Goal: Task Accomplishment & Management: Manage account settings

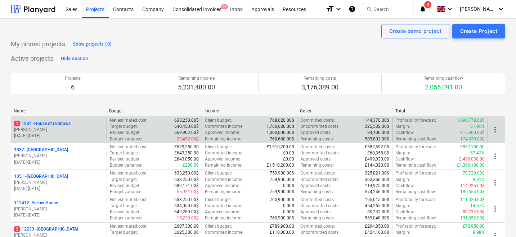
click at [66, 130] on p "[PERSON_NAME]" at bounding box center [59, 130] width 90 height 6
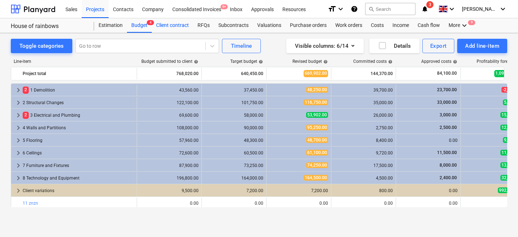
click at [180, 23] on div "Client contract" at bounding box center [172, 25] width 41 height 14
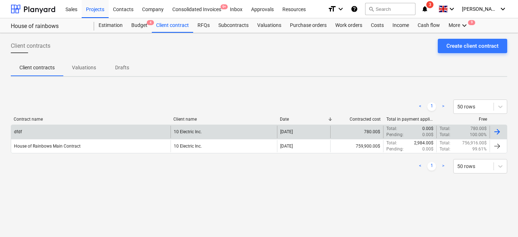
click at [80, 132] on div "dfdf" at bounding box center [90, 132] width 159 height 12
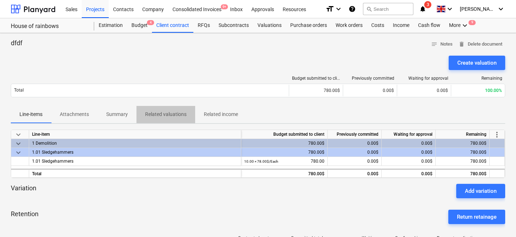
click at [166, 115] on p "Related valuations" at bounding box center [165, 115] width 41 height 8
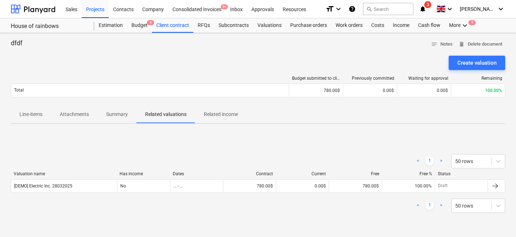
scroll to position [21, 0]
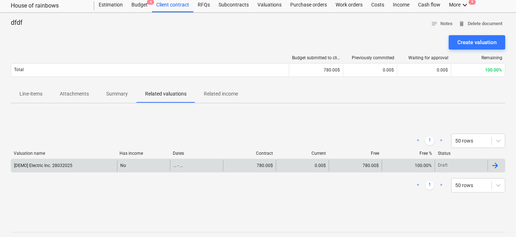
click at [219, 162] on div "... - ..." at bounding box center [196, 166] width 53 height 12
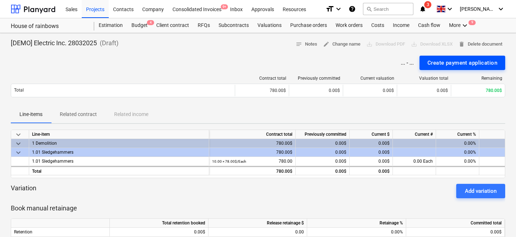
click at [443, 67] on div "Create payment application" at bounding box center [462, 62] width 70 height 9
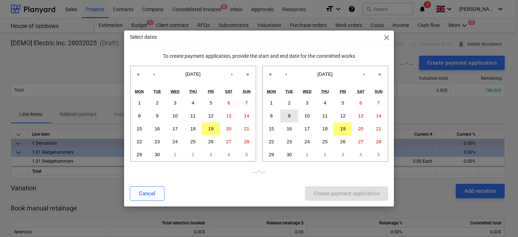
click at [292, 110] on button "9" at bounding box center [289, 116] width 18 height 13
click at [221, 121] on button "13" at bounding box center [229, 116] width 18 height 13
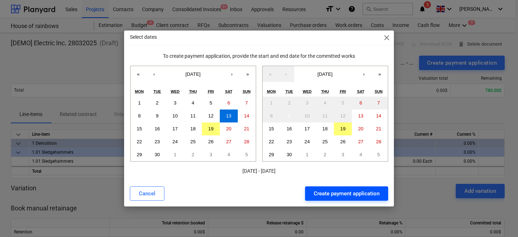
click at [349, 194] on div "Create payment application" at bounding box center [347, 193] width 66 height 9
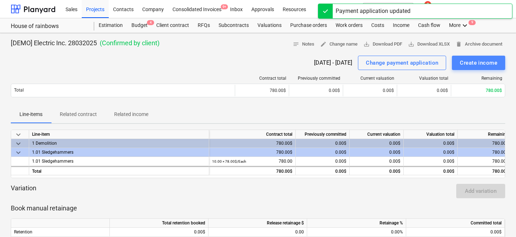
click at [475, 65] on div "Create income" at bounding box center [477, 62] width 37 height 9
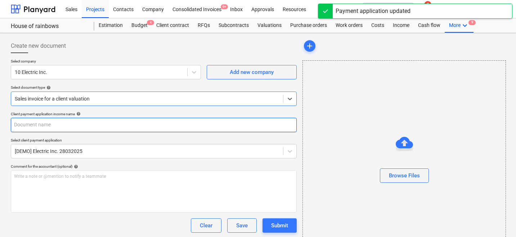
scroll to position [68, 0]
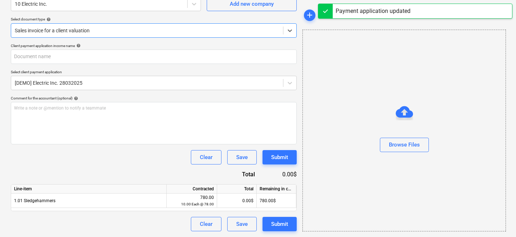
click at [222, 193] on div "Total" at bounding box center [237, 189] width 40 height 9
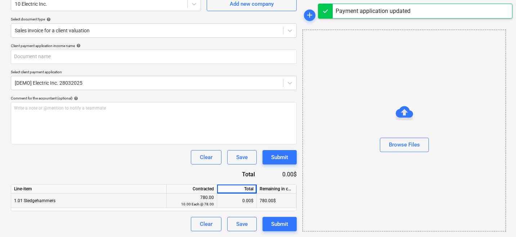
click at [232, 201] on div "0.00$" at bounding box center [237, 201] width 40 height 14
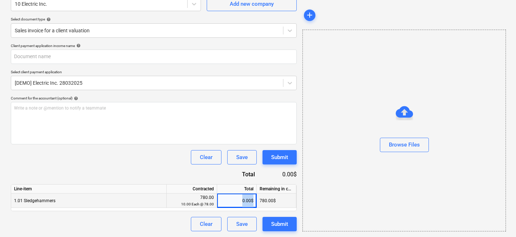
click at [232, 201] on div "0.00$" at bounding box center [237, 201] width 40 height 14
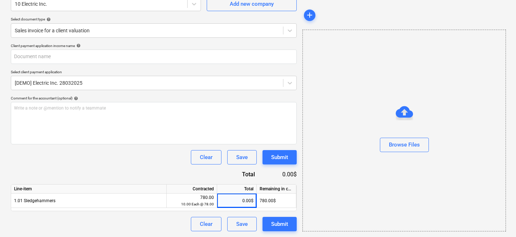
click at [154, 169] on div "Client payment application income name help Select client payment application […" at bounding box center [154, 138] width 286 height 189
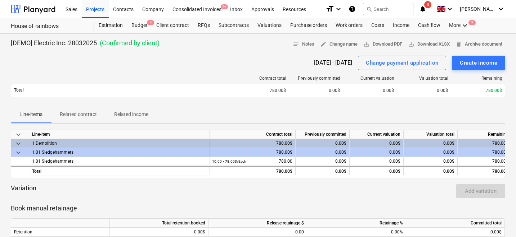
click at [342, 144] on div "0.00$" at bounding box center [322, 143] width 54 height 9
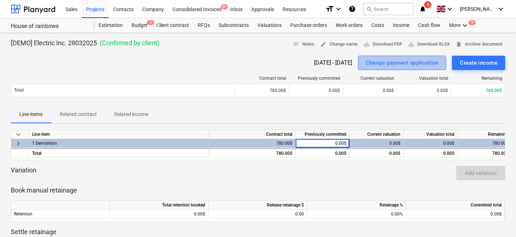
click at [390, 63] on div "Change payment application" at bounding box center [402, 62] width 72 height 9
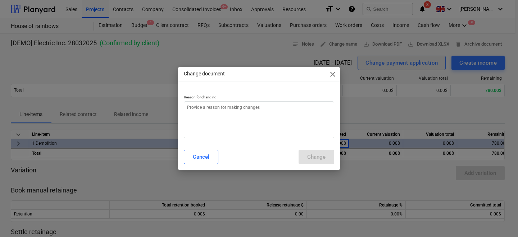
type textarea "x"
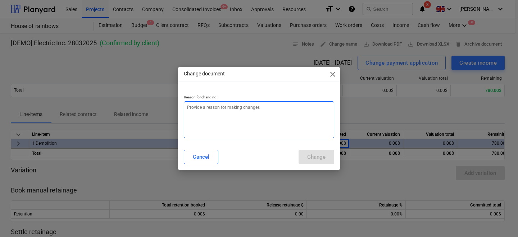
click at [257, 135] on textarea at bounding box center [259, 119] width 150 height 37
type textarea "dsf"
type textarea "x"
type textarea "dsf"
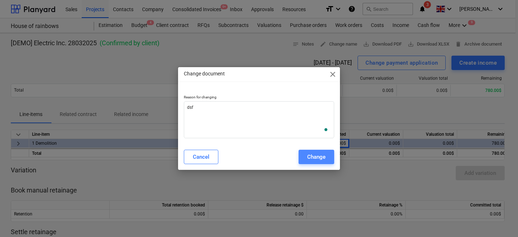
click at [308, 162] on div "Change" at bounding box center [316, 157] width 18 height 9
type textarea "x"
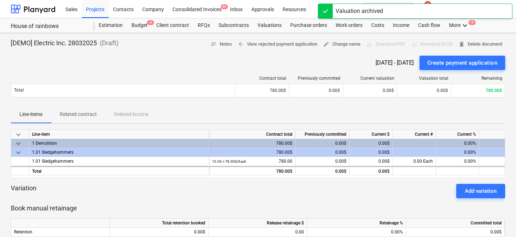
click at [377, 155] on div "0.00$" at bounding box center [370, 152] width 43 height 9
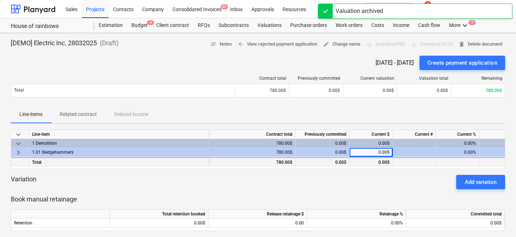
click at [374, 159] on div "0.00$" at bounding box center [370, 162] width 43 height 9
click at [374, 151] on div "0.00$" at bounding box center [370, 152] width 43 height 9
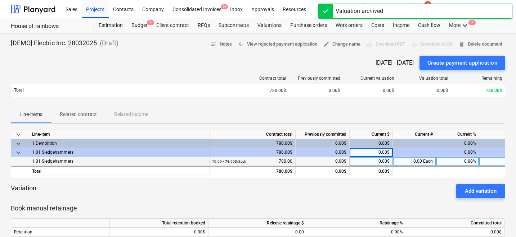
click at [375, 163] on div "0.00$" at bounding box center [370, 161] width 43 height 9
type input "5"
type input "0"
type input "300"
click at [370, 105] on div "Contract total Previously committed Current valuation Valuation total Remaining…" at bounding box center [258, 88] width 494 height 36
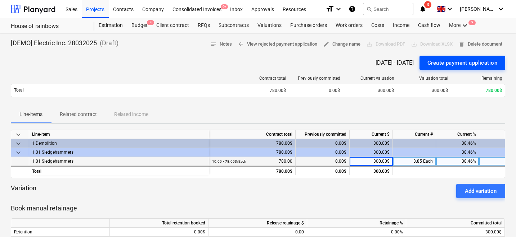
click at [450, 66] on div "Create payment application" at bounding box center [462, 62] width 70 height 9
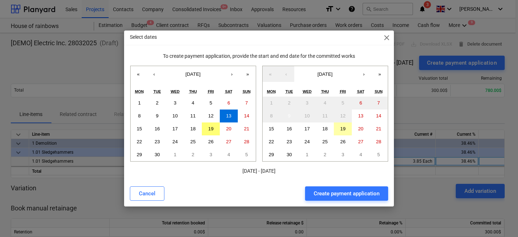
click at [343, 130] on abbr "19" at bounding box center [342, 128] width 5 height 5
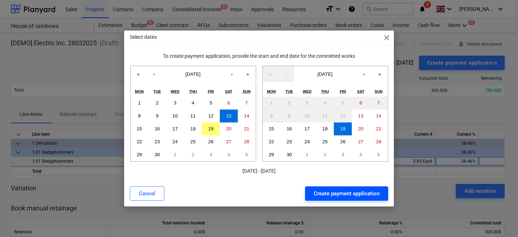
click at [339, 198] on div "Create payment application" at bounding box center [347, 193] width 66 height 9
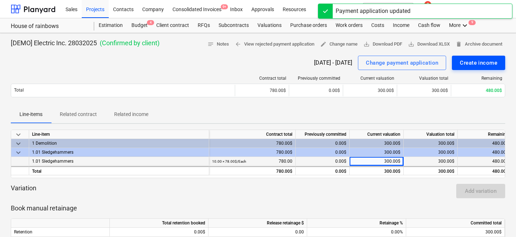
click at [460, 66] on div "Create income" at bounding box center [477, 62] width 37 height 9
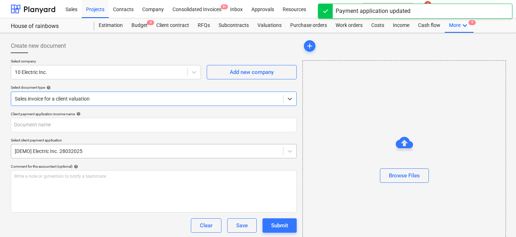
scroll to position [68, 0]
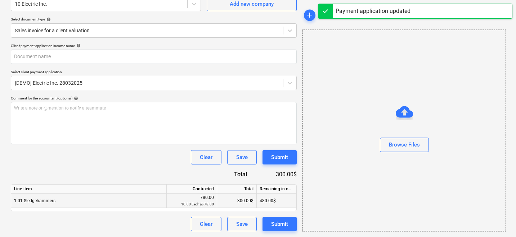
click at [231, 198] on div "300.00$" at bounding box center [237, 201] width 40 height 14
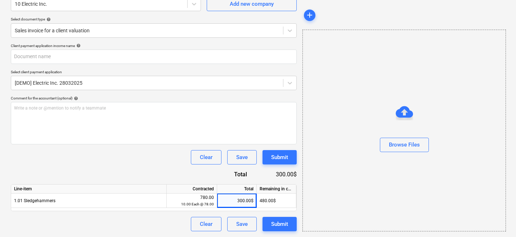
click at [136, 158] on div "Clear Save Submit" at bounding box center [154, 157] width 286 height 14
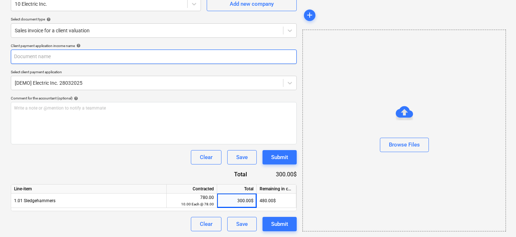
scroll to position [0, 0]
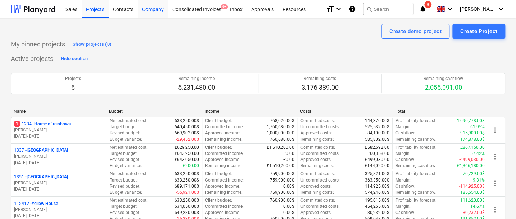
click at [157, 9] on div "Company" at bounding box center [153, 9] width 30 height 18
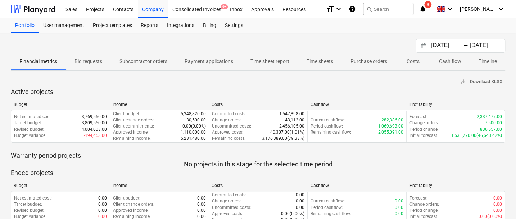
click at [489, 60] on p "Timeline" at bounding box center [487, 62] width 18 height 8
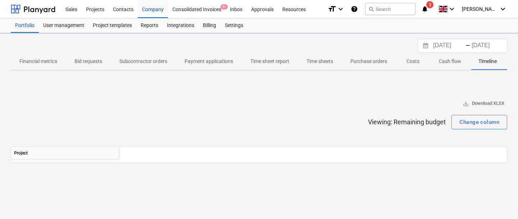
scroll to position [0, 0]
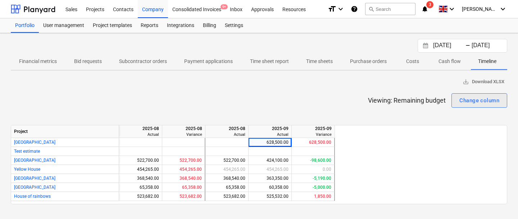
click at [465, 101] on div "Change column" at bounding box center [479, 100] width 40 height 9
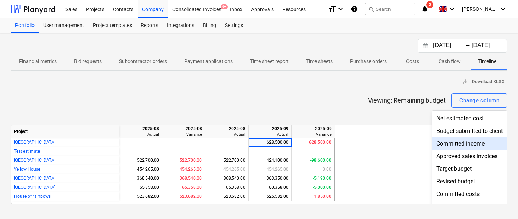
scroll to position [84, 0]
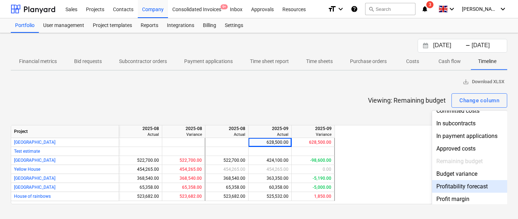
click at [449, 186] on div "Profitability forecast" at bounding box center [469, 186] width 75 height 13
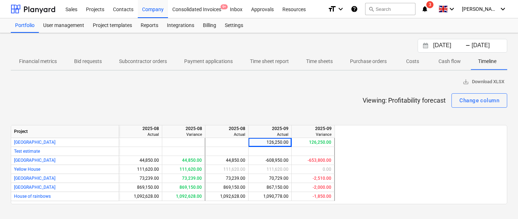
click at [321, 97] on div "Viewing: Profitability forecast Change column" at bounding box center [259, 100] width 496 height 14
click at [449, 46] on input "[DATE]" at bounding box center [450, 46] width 37 height 10
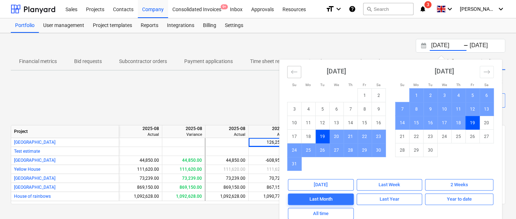
click at [289, 70] on button "Move backward to switch to the previous month." at bounding box center [294, 72] width 14 height 12
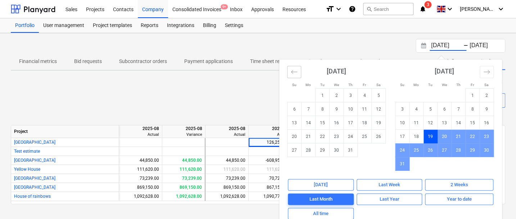
click at [289, 70] on button "Move backward to switch to the previous month." at bounding box center [294, 72] width 14 height 12
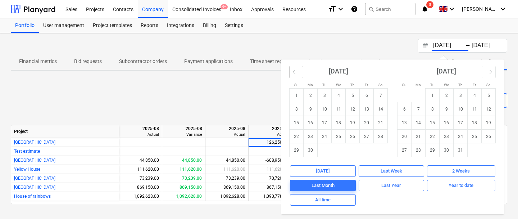
click at [289, 70] on div "[DATE] 1 2 3 4 5 6 7 8 9 10 11 12 13 14 15 16 17 18 19 20 21 22 23 24 25 26 27 …" at bounding box center [339, 107] width 108 height 97
click at [296, 95] on td "1" at bounding box center [297, 95] width 14 height 14
type input "[DATE]"
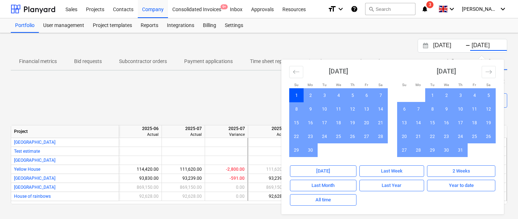
click at [214, 102] on div "Viewing: Profitability forecast Change column" at bounding box center [259, 100] width 496 height 14
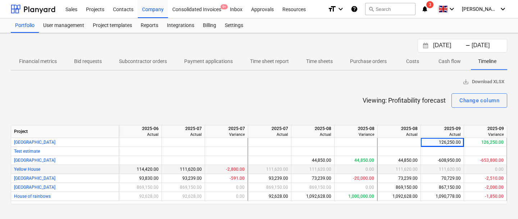
click at [344, 165] on div "0.00" at bounding box center [355, 169] width 37 height 9
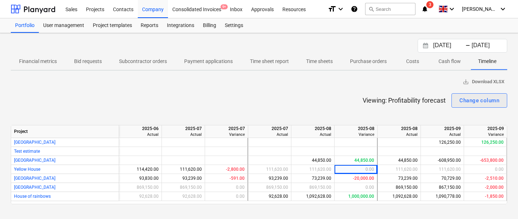
click at [473, 98] on div "Change column" at bounding box center [479, 100] width 40 height 9
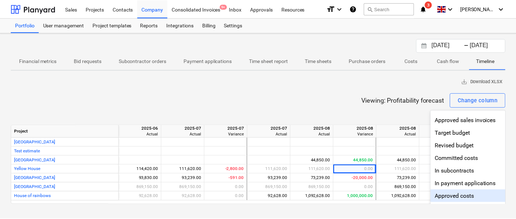
scroll to position [31, 0]
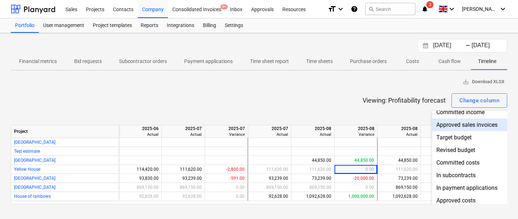
click at [364, 96] on div at bounding box center [259, 109] width 518 height 219
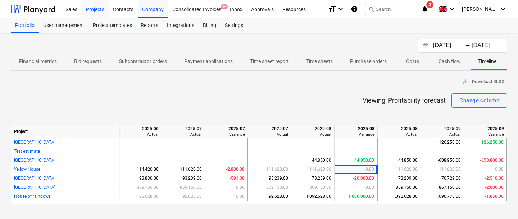
click at [102, 9] on div "Projects" at bounding box center [95, 9] width 27 height 18
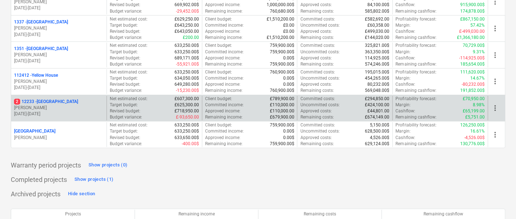
scroll to position [125, 0]
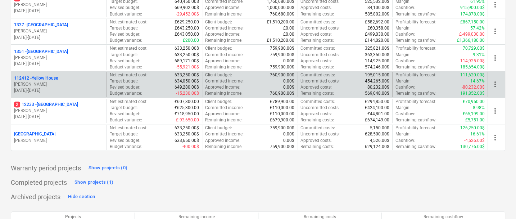
click at [80, 89] on p "[DATE] - [DATE]" at bounding box center [59, 90] width 90 height 6
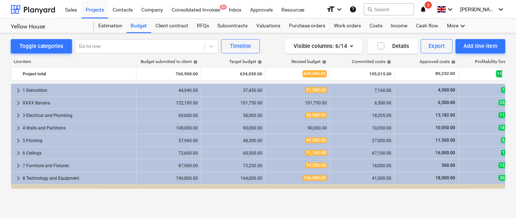
scroll to position [8, 0]
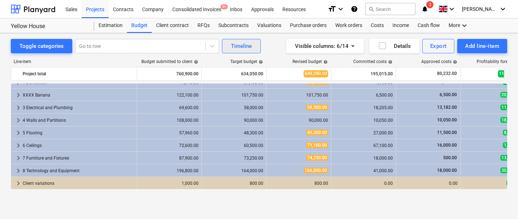
click at [238, 44] on div "Timeline" at bounding box center [241, 45] width 21 height 9
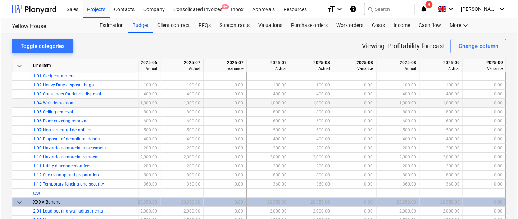
scroll to position [0, 239]
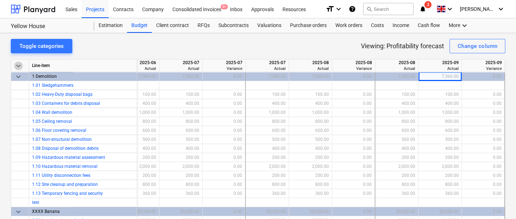
click at [17, 67] on span "keyboard_arrow_down" at bounding box center [18, 66] width 9 height 9
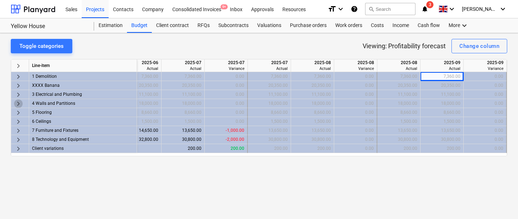
click at [18, 104] on span "keyboard_arrow_right" at bounding box center [18, 103] width 9 height 9
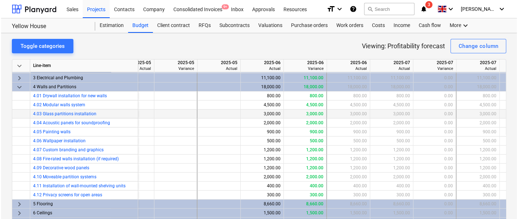
scroll to position [17, 27]
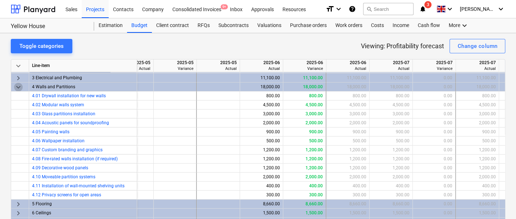
click at [21, 86] on span "keyboard_arrow_down" at bounding box center [18, 87] width 9 height 9
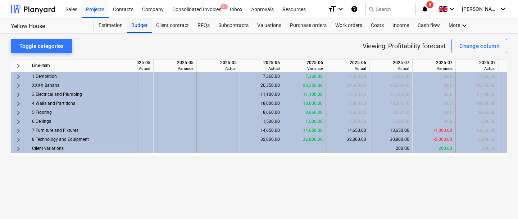
click at [131, 26] on div "Budget" at bounding box center [139, 25] width 25 height 14
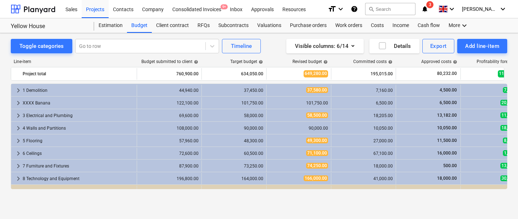
scroll to position [8, 0]
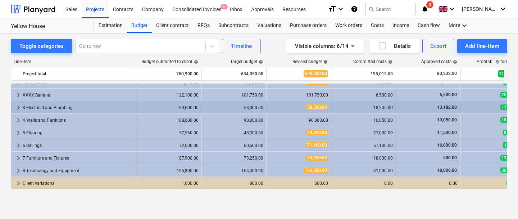
click at [17, 108] on span "keyboard_arrow_right" at bounding box center [18, 107] width 9 height 9
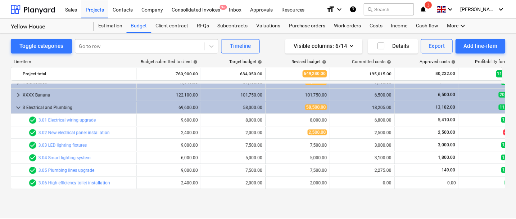
scroll to position [17, 0]
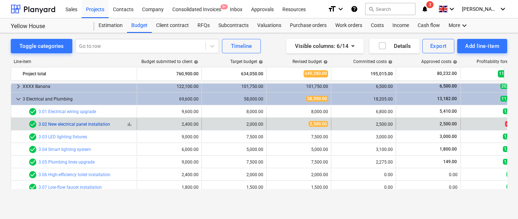
click at [95, 124] on link "3.02 New electrical panel installation" at bounding box center [74, 124] width 72 height 5
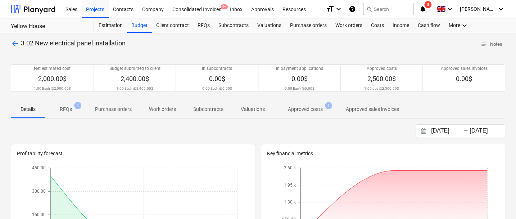
click at [291, 107] on p "Approved costs" at bounding box center [305, 109] width 35 height 8
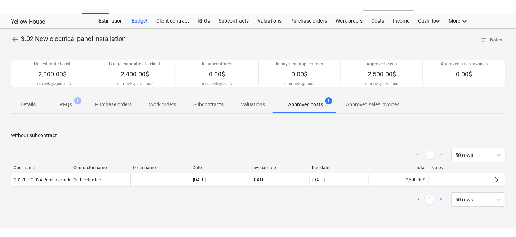
scroll to position [14, 0]
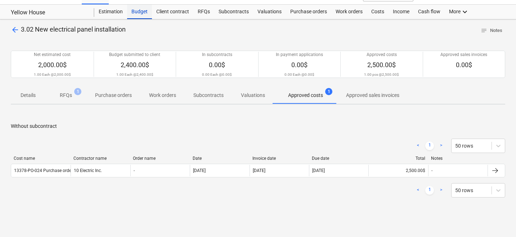
click at [150, 12] on div "Budget" at bounding box center [139, 12] width 25 height 14
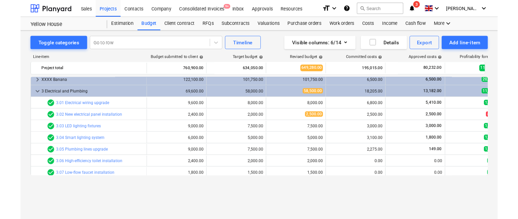
scroll to position [17, 0]
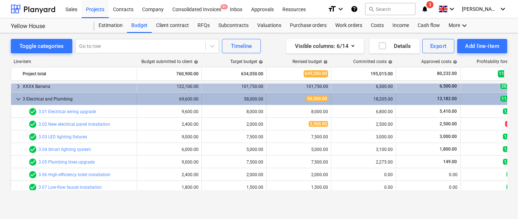
click at [22, 94] on div "keyboard_arrow_down" at bounding box center [18, 99] width 9 height 12
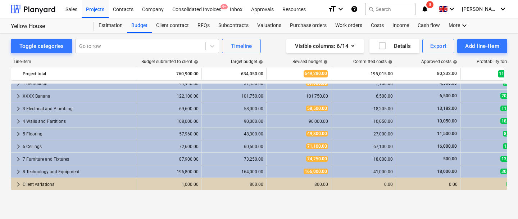
scroll to position [0, 0]
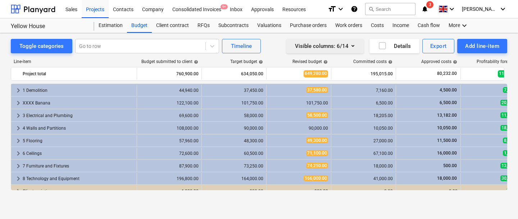
click at [344, 45] on div "Visible columns : 6/14" at bounding box center [325, 45] width 60 height 9
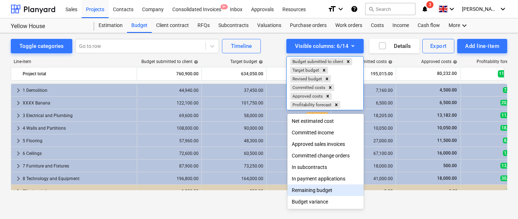
click at [315, 189] on div "Remaining budget" at bounding box center [325, 190] width 76 height 12
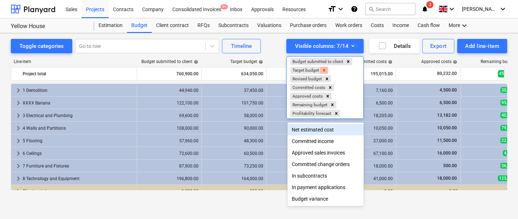
click at [326, 72] on icon "Remove Target budget" at bounding box center [324, 70] width 5 height 5
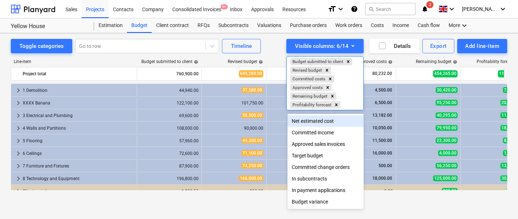
click at [326, 72] on icon "Remove Revised budget" at bounding box center [326, 70] width 5 height 5
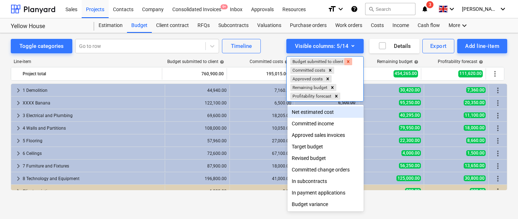
click at [347, 62] on icon "Remove Budget submitted to client" at bounding box center [348, 61] width 5 height 5
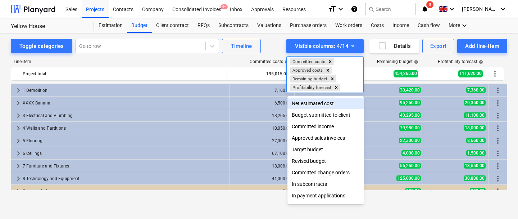
click at [267, 47] on div at bounding box center [259, 109] width 518 height 219
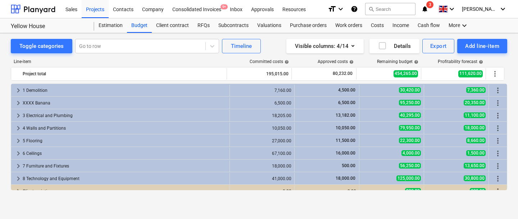
click at [417, 62] on span "help" at bounding box center [416, 62] width 6 height 4
click at [417, 61] on span "help" at bounding box center [416, 62] width 6 height 4
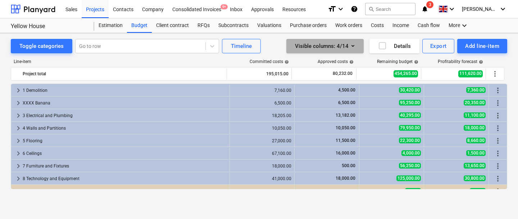
click at [346, 40] on button "Visible columns : 4/14" at bounding box center [324, 46] width 77 height 14
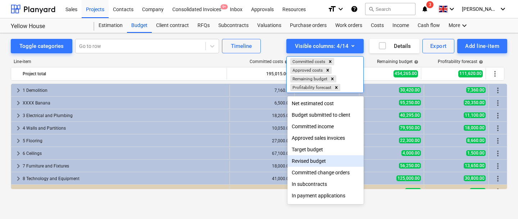
click at [305, 159] on div "Revised budget" at bounding box center [325, 161] width 76 height 12
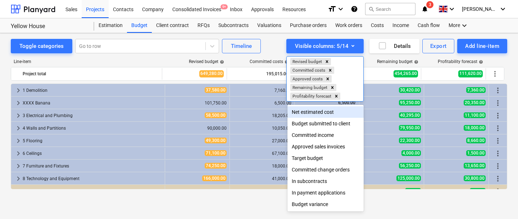
click at [252, 64] on div at bounding box center [259, 109] width 518 height 219
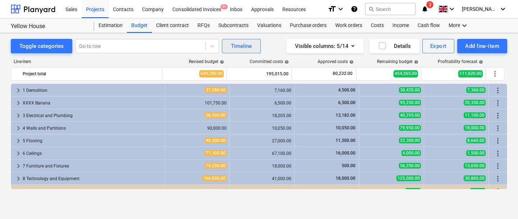
click at [238, 47] on div "Timeline" at bounding box center [241, 45] width 21 height 9
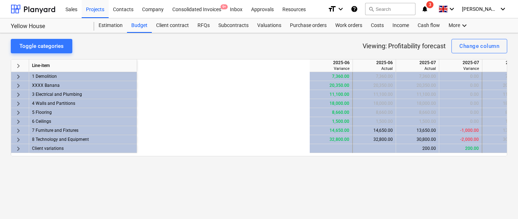
scroll to position [0, 235]
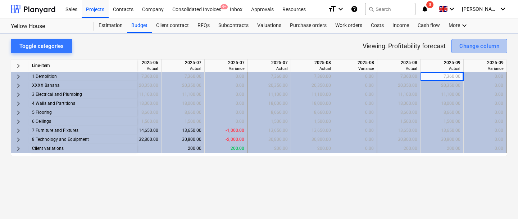
click at [469, 40] on button "Change column" at bounding box center [479, 46] width 56 height 14
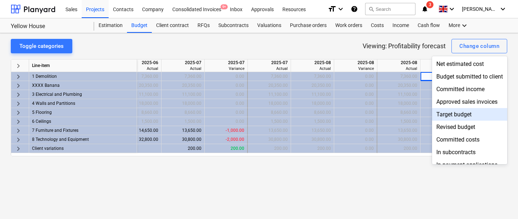
scroll to position [25, 0]
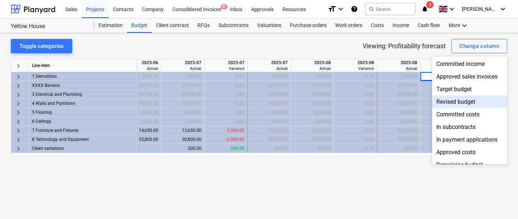
click at [454, 100] on div "Revised budget" at bounding box center [469, 101] width 75 height 13
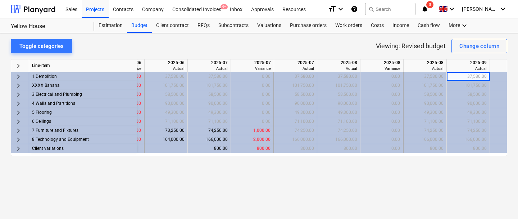
scroll to position [0, 210]
click at [249, 146] on div "800.00" at bounding box center [250, 148] width 37 height 9
click at [169, 131] on div "73,250.00" at bounding box center [164, 130] width 37 height 9
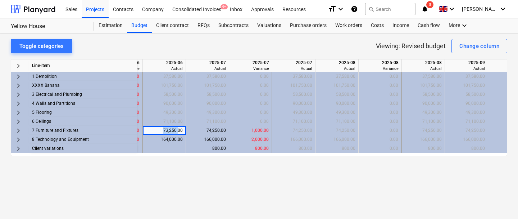
drag, startPoint x: 162, startPoint y: 131, endPoint x: 179, endPoint y: 130, distance: 17.3
click at [179, 130] on div "73,250.00" at bounding box center [164, 130] width 37 height 9
click at [203, 129] on div "74,250.00" at bounding box center [207, 130] width 37 height 9
drag, startPoint x: 206, startPoint y: 130, endPoint x: 224, endPoint y: 130, distance: 18.0
click at [224, 130] on div "74,250.00" at bounding box center [207, 130] width 37 height 9
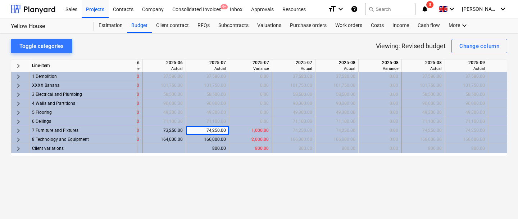
click at [241, 130] on div "1,000.00" at bounding box center [250, 130] width 37 height 9
drag, startPoint x: 245, startPoint y: 130, endPoint x: 270, endPoint y: 129, distance: 25.6
click at [270, 129] on div "1,000.00" at bounding box center [250, 130] width 43 height 9
click at [136, 26] on div "Budget" at bounding box center [139, 25] width 25 height 14
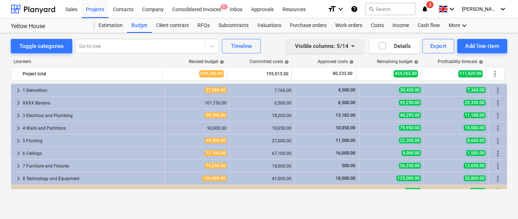
click at [352, 39] on button "Visible columns : 5/14" at bounding box center [324, 46] width 77 height 14
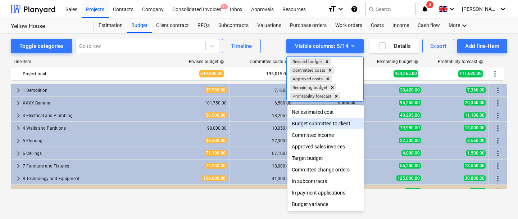
click at [315, 124] on div "Budget submitted to client" at bounding box center [325, 124] width 76 height 12
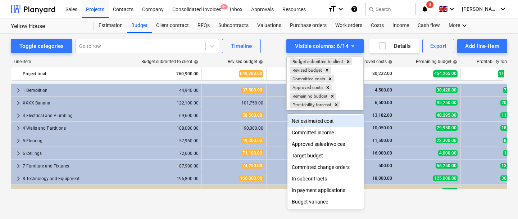
click at [207, 66] on div at bounding box center [259, 109] width 518 height 219
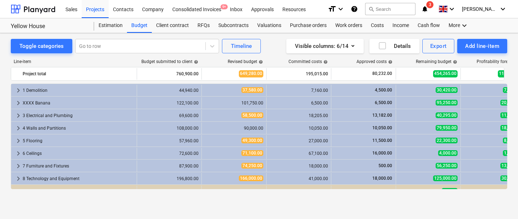
scroll to position [8, 0]
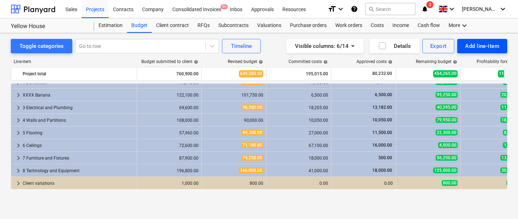
click at [468, 47] on div "Add line-item" at bounding box center [482, 45] width 34 height 9
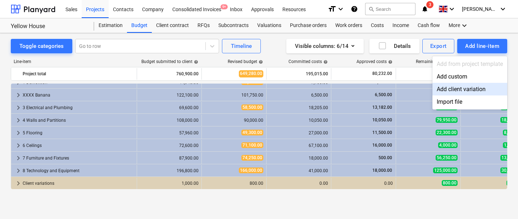
click at [458, 86] on div "Add client variation" at bounding box center [469, 89] width 75 height 13
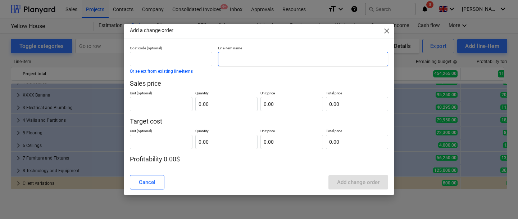
click at [288, 64] on input "text" at bounding box center [303, 59] width 170 height 14
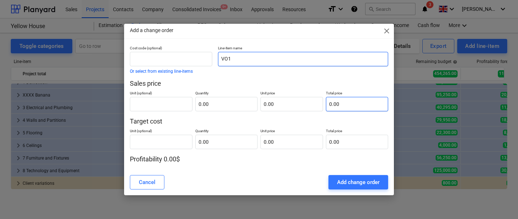
type input "VO1"
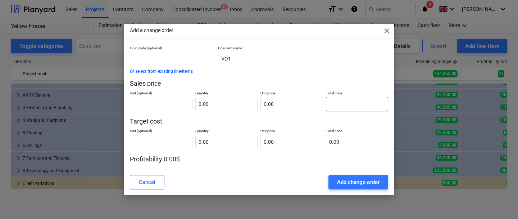
click at [339, 101] on input "text" at bounding box center [357, 104] width 63 height 14
type input "pcs"
type input "1"
type input "1.00"
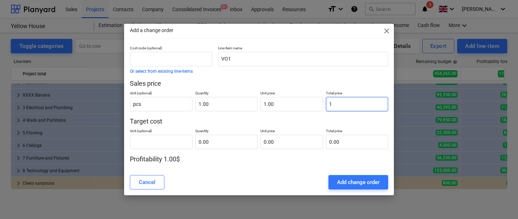
type input "10"
type input "10.00"
type input "100"
type input "100.00"
type input "1000"
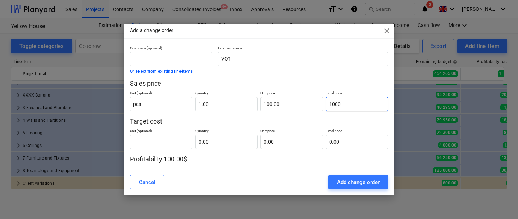
type input "1,000.00"
type input "10000"
type input "10,000.00"
type input "1000"
type input "1,000.00"
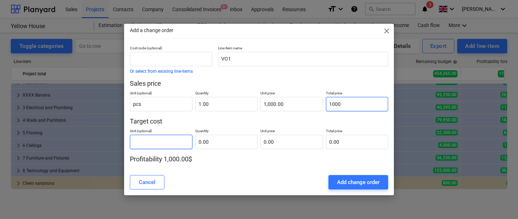
type input "1,000.00"
type input "0.00"
type input "pcs"
type input "8"
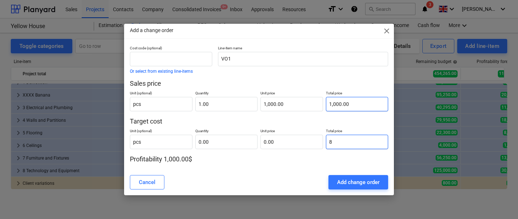
type input "1.00"
type input "8.00"
type input "80"
type input "80.00"
type input "800"
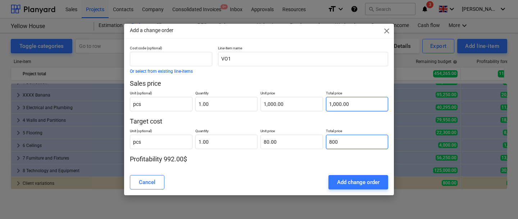
type input "800.00"
type input "8000"
type input "8,000.00"
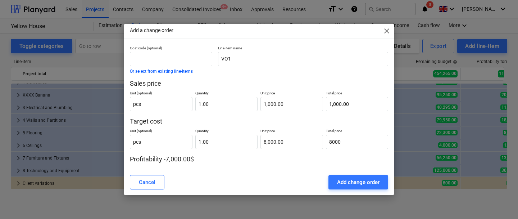
type input "8,000.00"
click at [298, 178] on div "Cancel Add change order" at bounding box center [259, 182] width 258 height 14
click at [354, 177] on button "Add change order" at bounding box center [358, 182] width 60 height 14
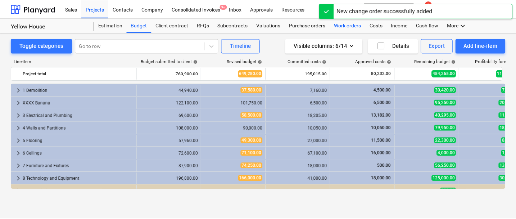
scroll to position [8, 0]
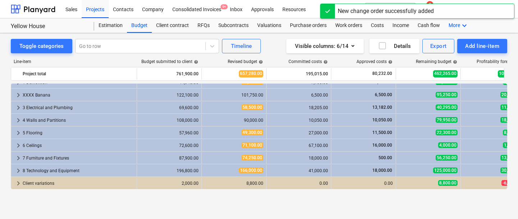
click at [462, 24] on icon "keyboard_arrow_down" at bounding box center [464, 25] width 9 height 9
click at [440, 53] on div "Analytics" at bounding box center [451, 54] width 35 height 6
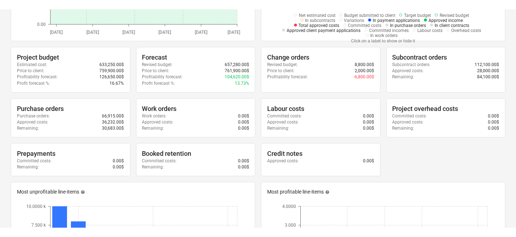
scroll to position [192, 0]
